Goal: Task Accomplishment & Management: Manage account settings

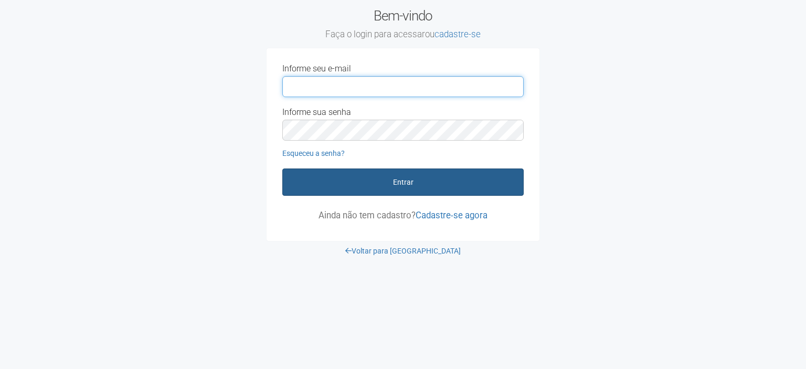
type input "**********"
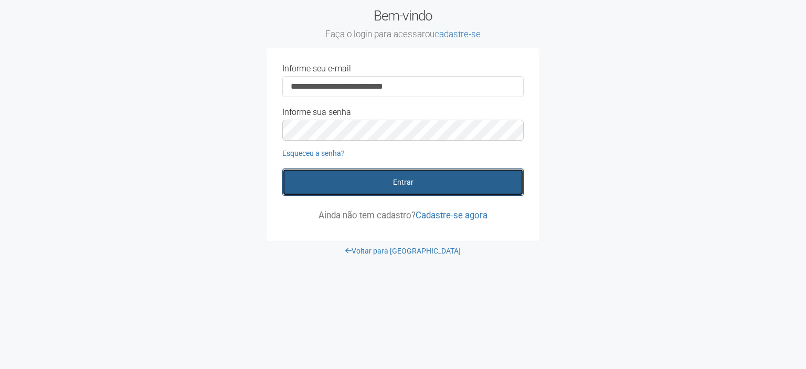
click at [365, 193] on button "Entrar" at bounding box center [402, 181] width 241 height 27
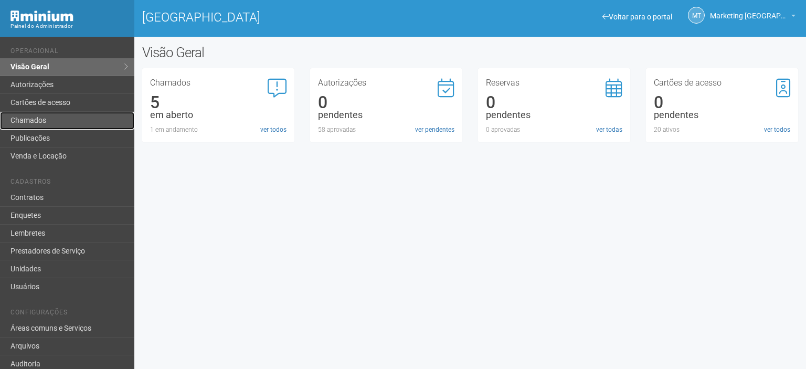
click at [58, 124] on link "Chamados" at bounding box center [67, 121] width 134 height 18
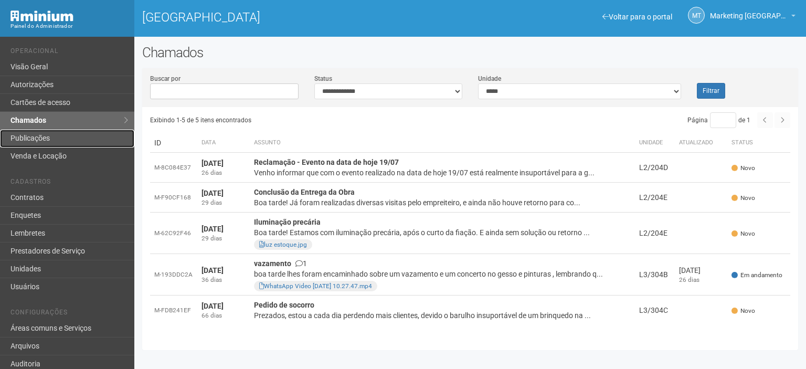
click at [47, 135] on link "Publicações" at bounding box center [67, 139] width 134 height 18
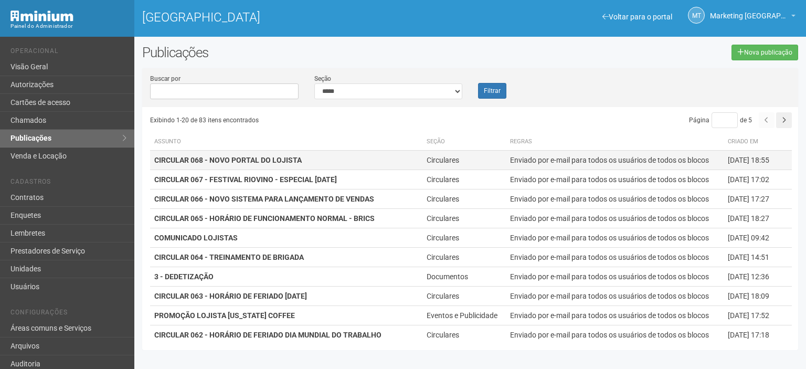
click at [441, 155] on td "Circulares" at bounding box center [463, 160] width 83 height 19
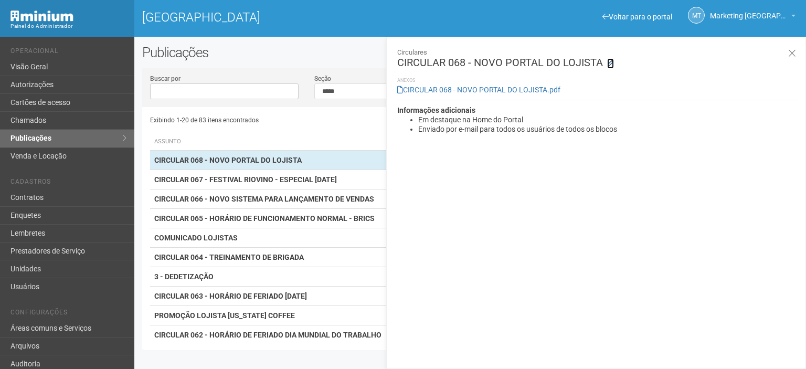
click at [609, 62] on icon at bounding box center [610, 63] width 7 height 7
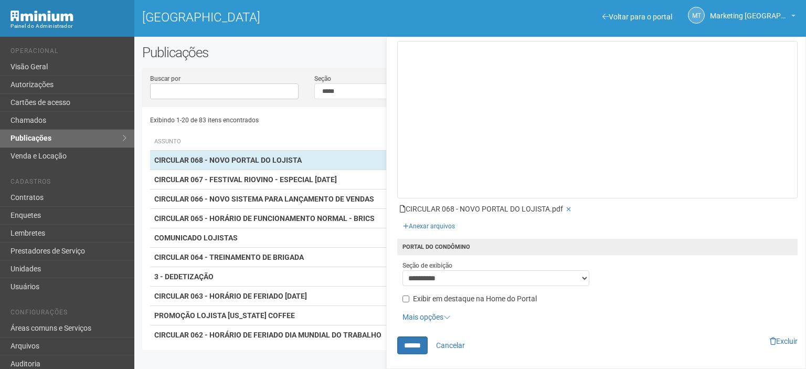
scroll to position [61, 0]
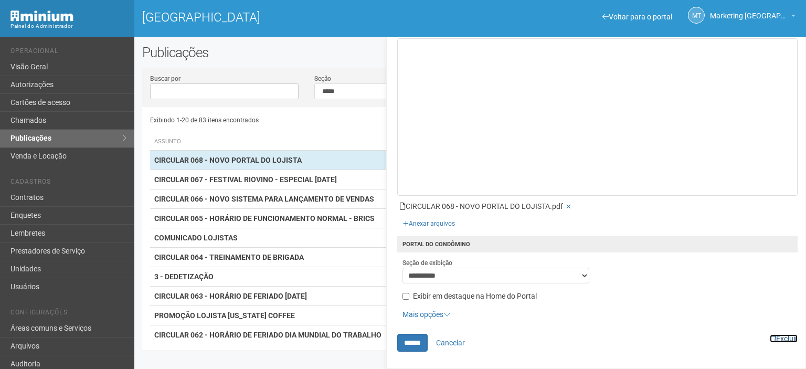
click at [782, 335] on link "Excluir" at bounding box center [784, 338] width 28 height 8
click at [787, 334] on link "Excluir" at bounding box center [784, 338] width 28 height 8
